Goal: Task Accomplishment & Management: Use online tool/utility

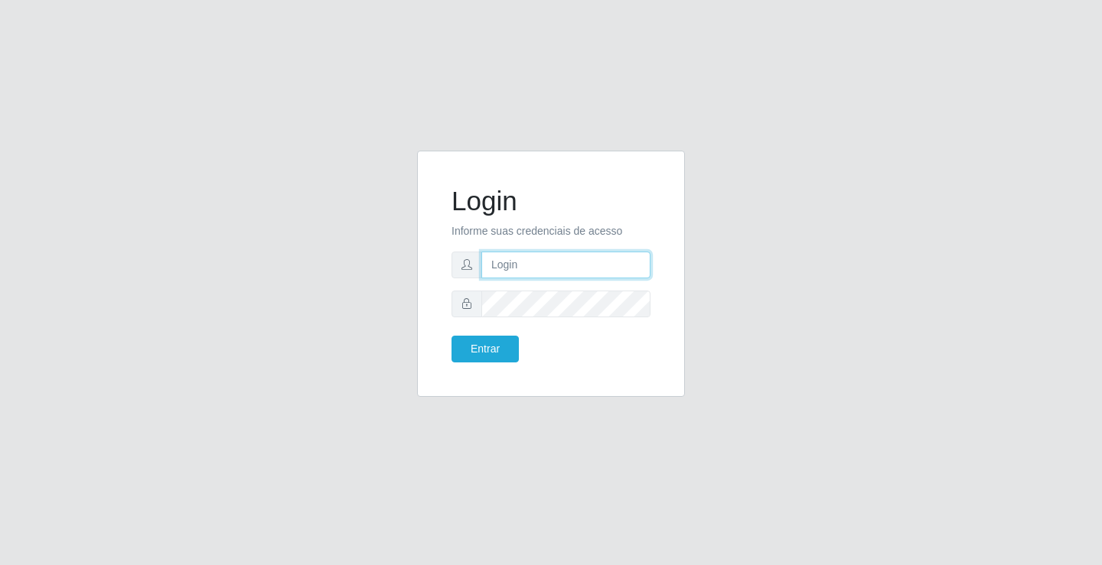
click at [545, 256] on input "text" at bounding box center [565, 265] width 169 height 27
click at [532, 269] on input "text" at bounding box center [565, 265] width 169 height 27
type input "zivaneide@ideal"
click at [451, 336] on button "Entrar" at bounding box center [484, 349] width 67 height 27
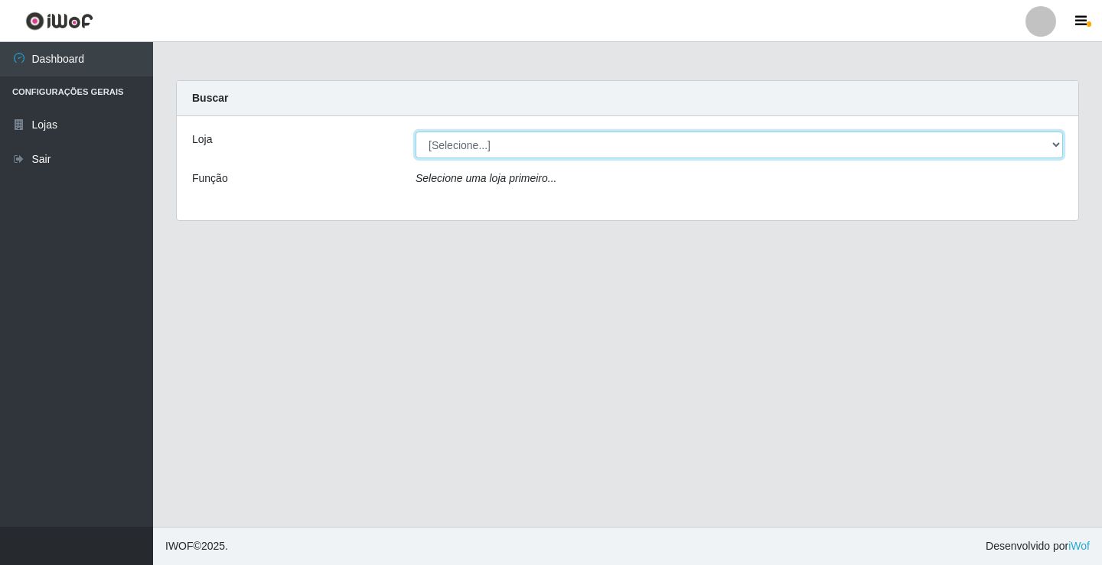
click at [1062, 141] on select "[Selecione...] Ideal - Conceição" at bounding box center [738, 145] width 647 height 27
click at [1056, 145] on select "[Selecione...] Ideal - Conceição" at bounding box center [738, 145] width 647 height 27
select select "231"
click at [415, 132] on select "[Selecione...] Ideal - Conceição" at bounding box center [738, 145] width 647 height 27
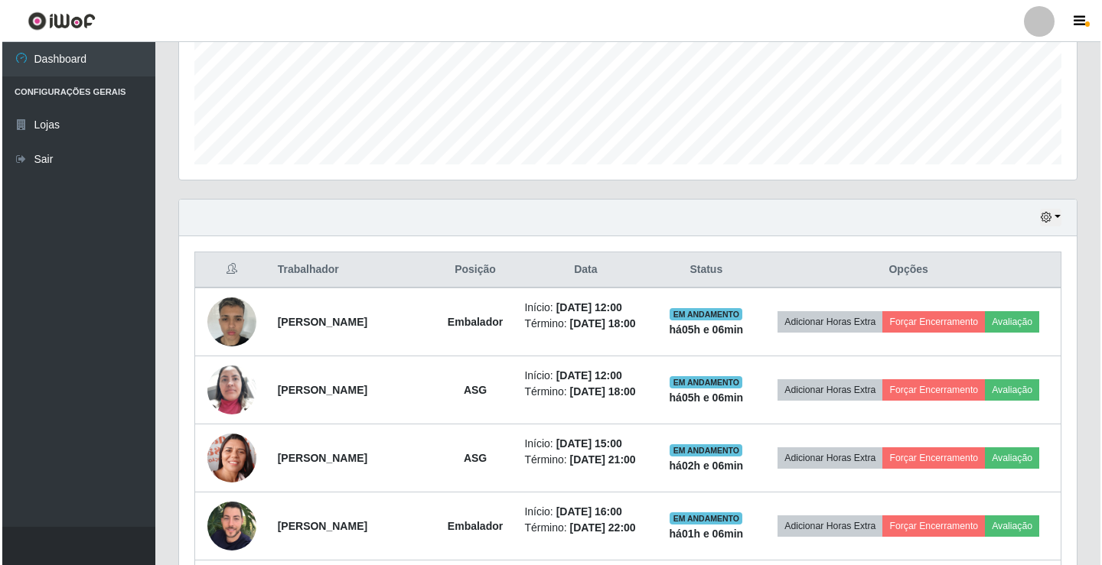
scroll to position [656, 0]
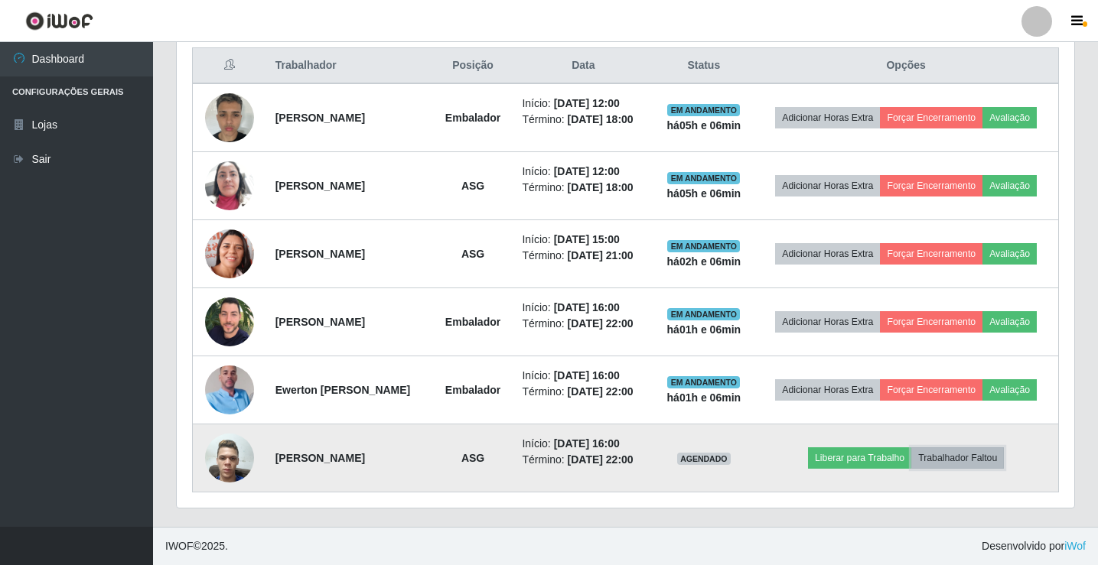
click at [962, 448] on button "Trabalhador Faltou" at bounding box center [957, 458] width 93 height 21
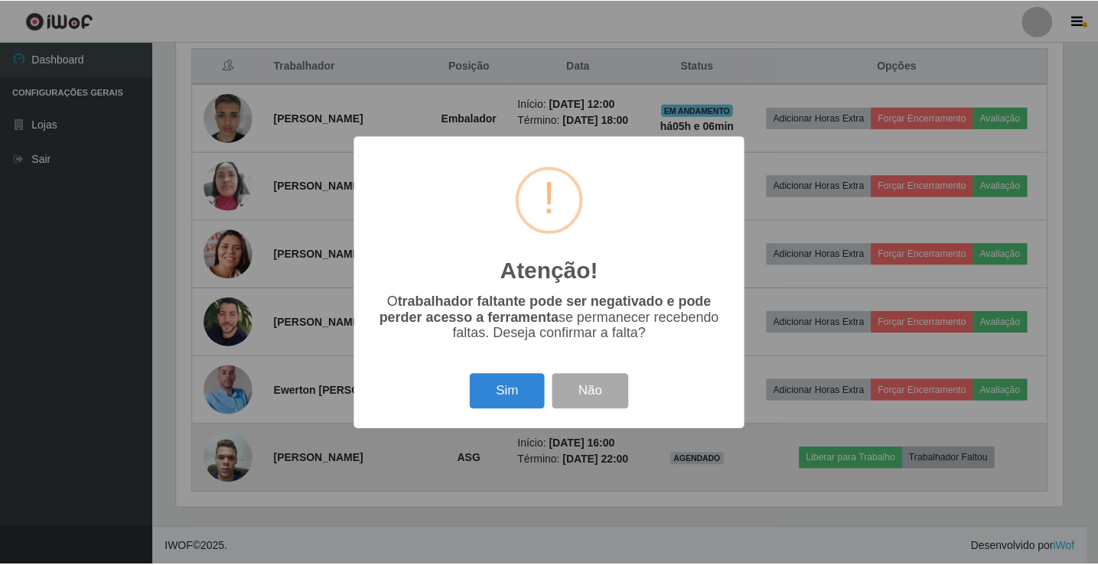
scroll to position [317, 890]
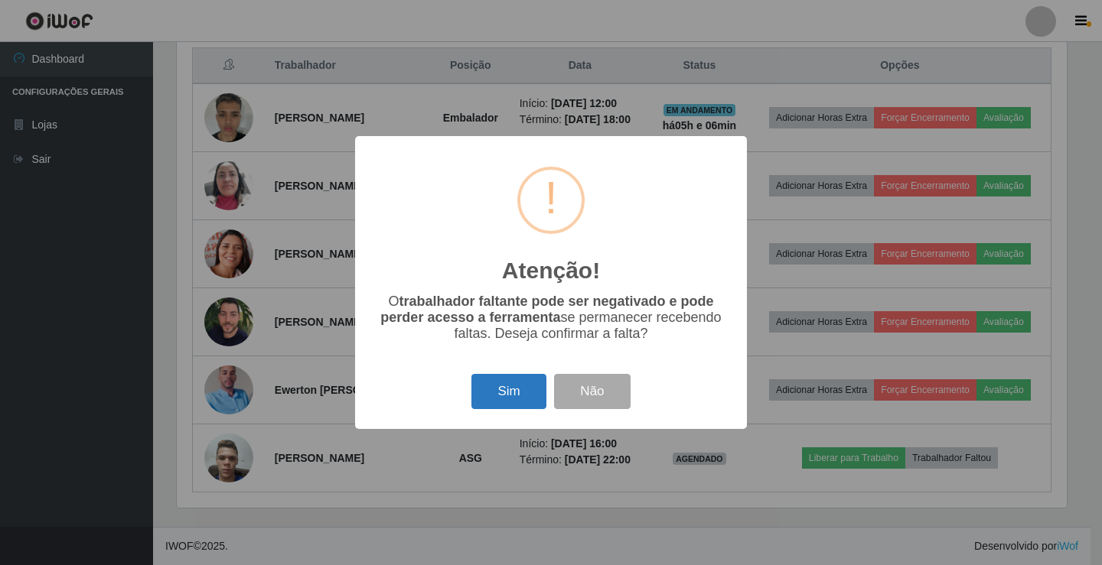
click at [492, 391] on button "Sim" at bounding box center [508, 392] width 74 height 36
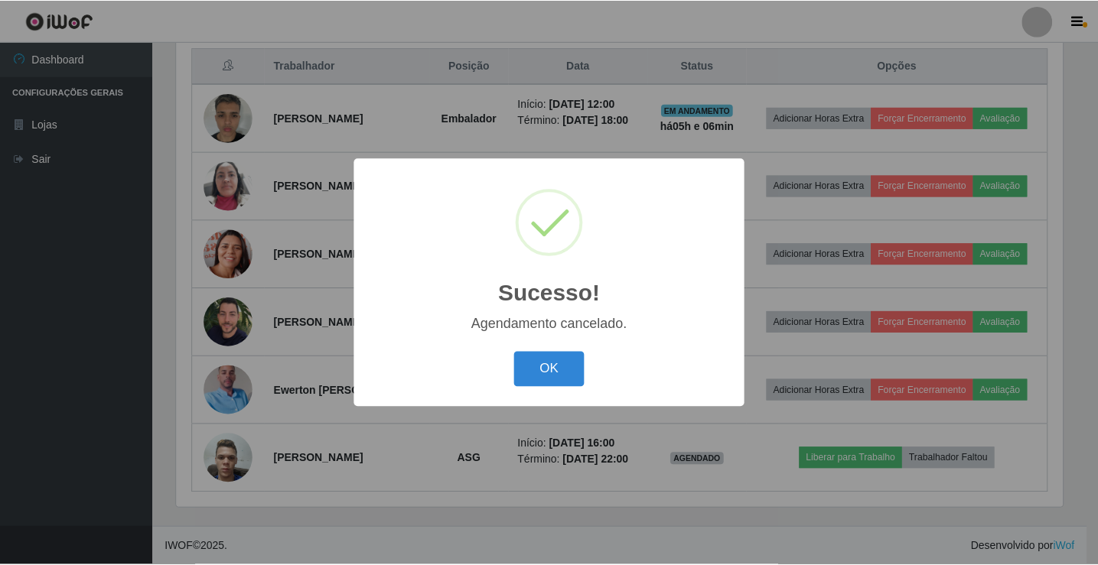
scroll to position [576, 0]
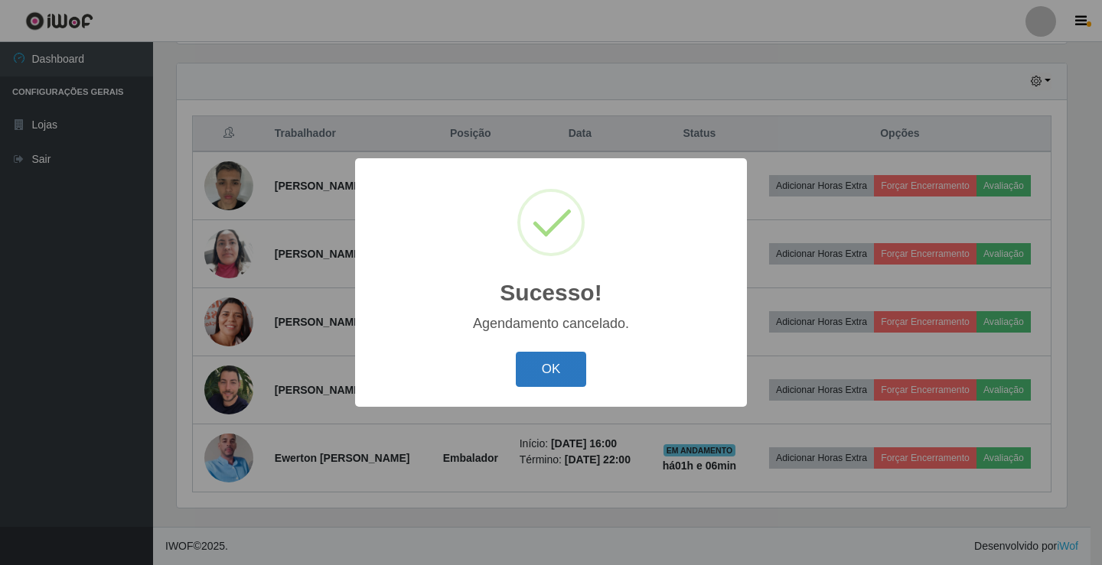
click at [568, 370] on button "OK" at bounding box center [551, 370] width 71 height 36
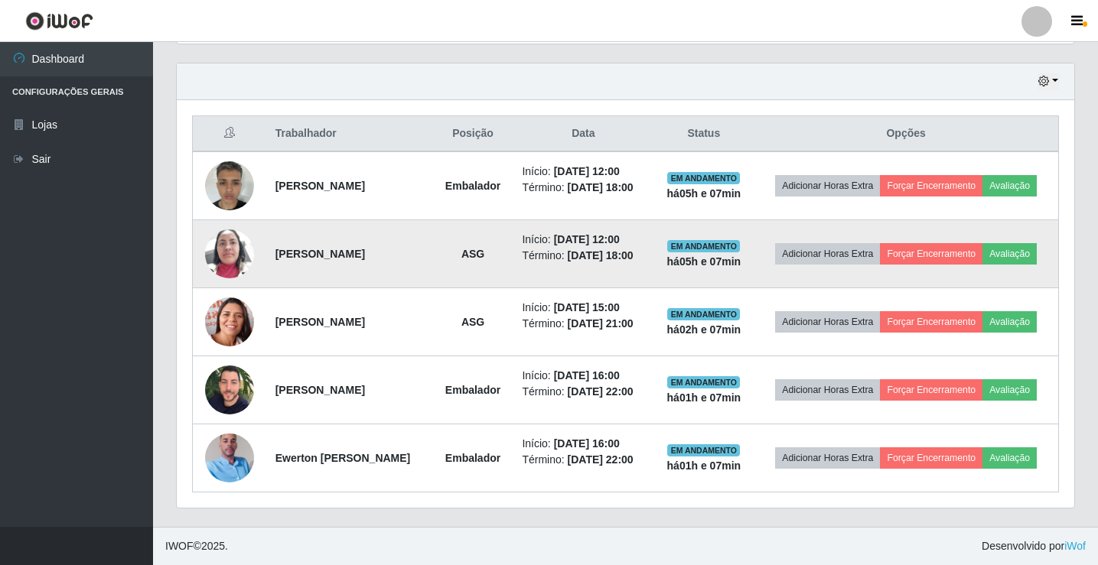
click at [229, 223] on img at bounding box center [229, 253] width 49 height 65
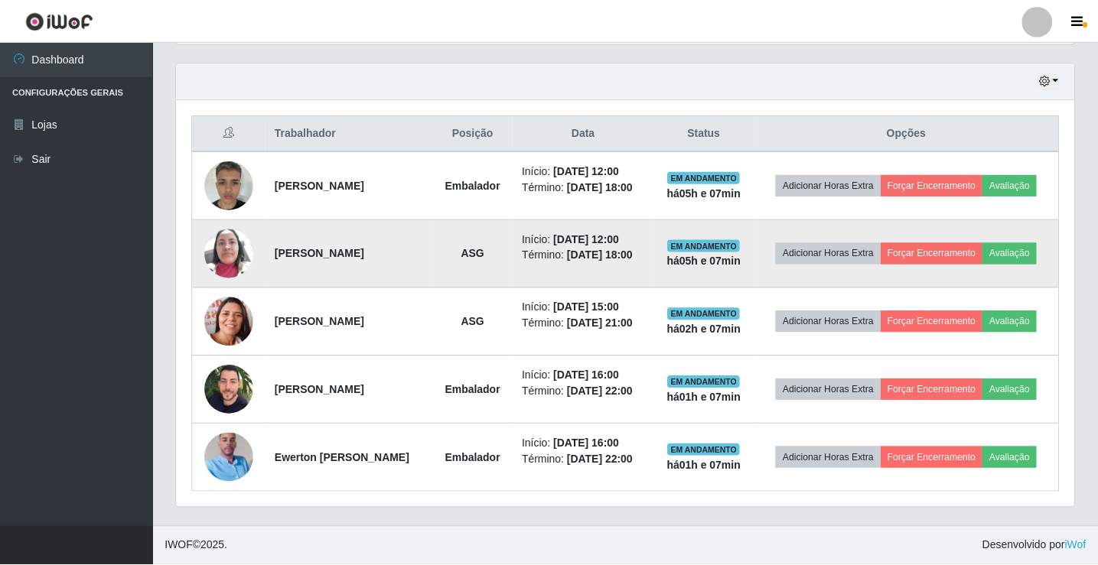
scroll to position [317, 897]
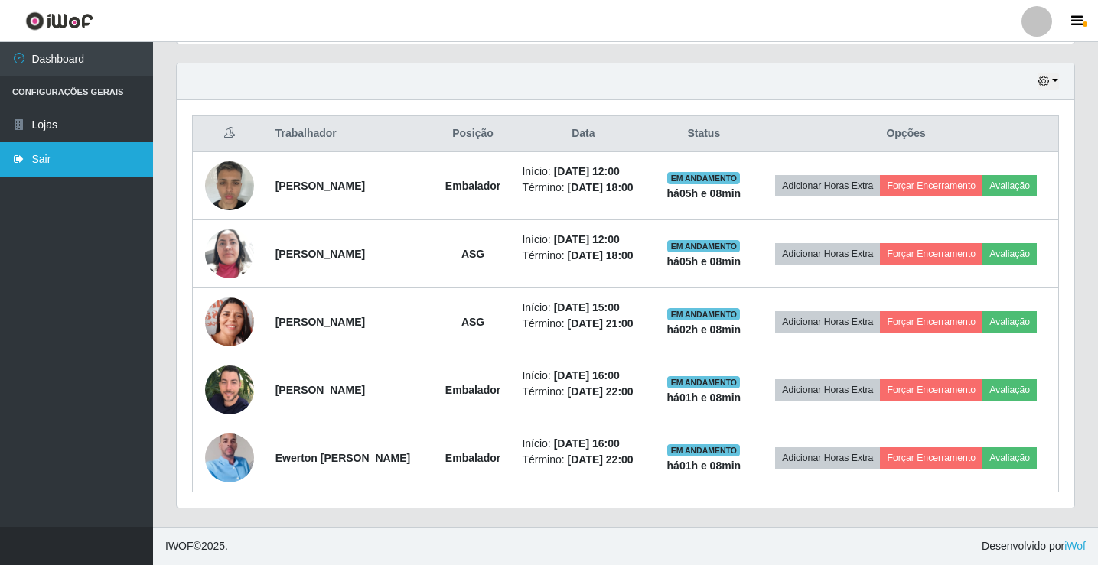
click at [59, 156] on link "Sair" at bounding box center [76, 159] width 153 height 34
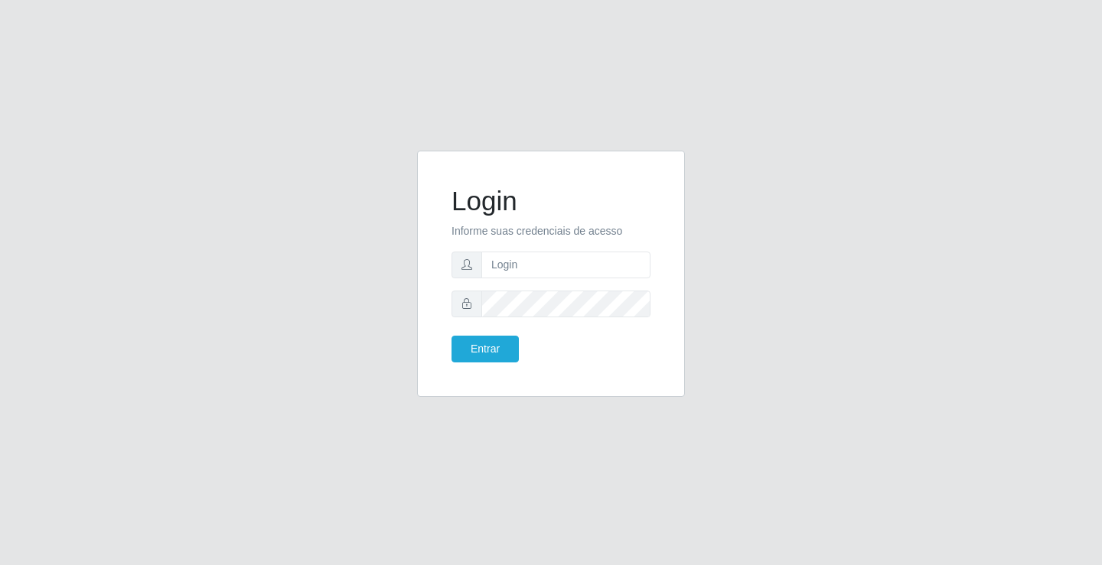
click at [630, 116] on div "Login Informe suas credenciais de acesso Entrar" at bounding box center [551, 282] width 1102 height 565
click at [453, 83] on div "Login Informe suas credenciais de acesso Entrar" at bounding box center [551, 282] width 1102 height 565
click at [472, 101] on div "Login Informe suas credenciais de acesso Entrar" at bounding box center [551, 282] width 1102 height 565
